Goal: Transaction & Acquisition: Download file/media

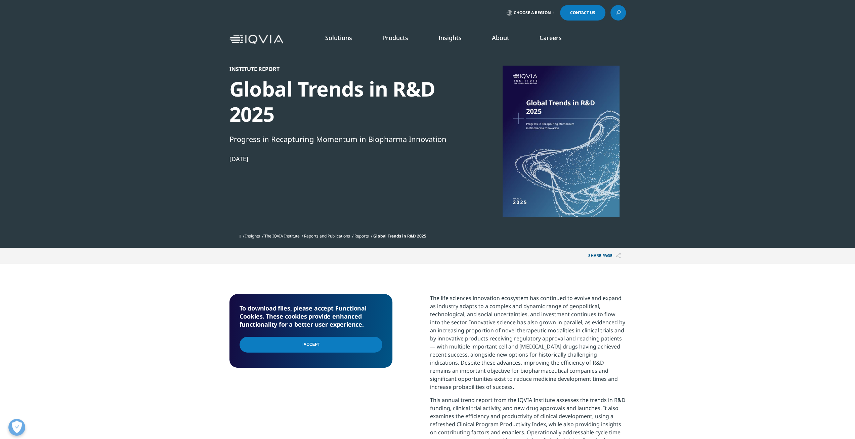
scroll to position [212, 397]
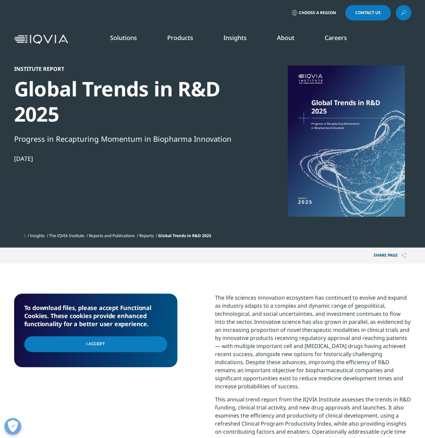
scroll to position [212, 397]
click at [122, 335] on div "I Accept" at bounding box center [95, 345] width 143 height 24
click at [122, 344] on input "I Accept" at bounding box center [95, 344] width 143 height 16
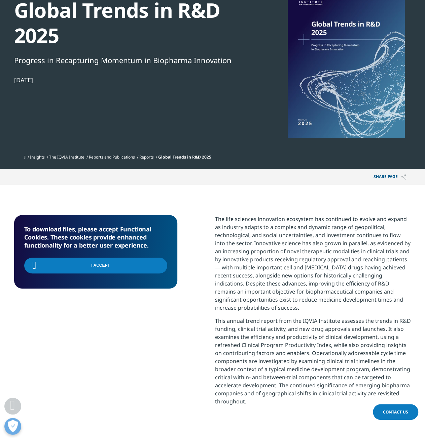
scroll to position [168, 0]
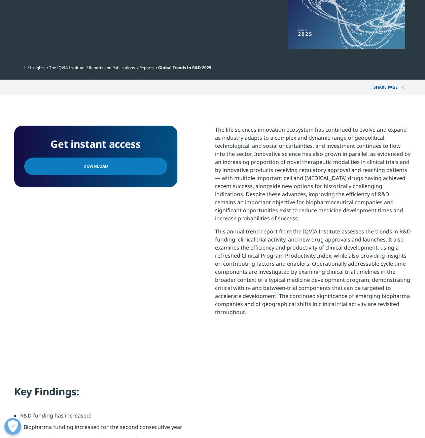
click at [131, 167] on link "Download" at bounding box center [95, 166] width 143 height 17
